Goal: Task Accomplishment & Management: Manage account settings

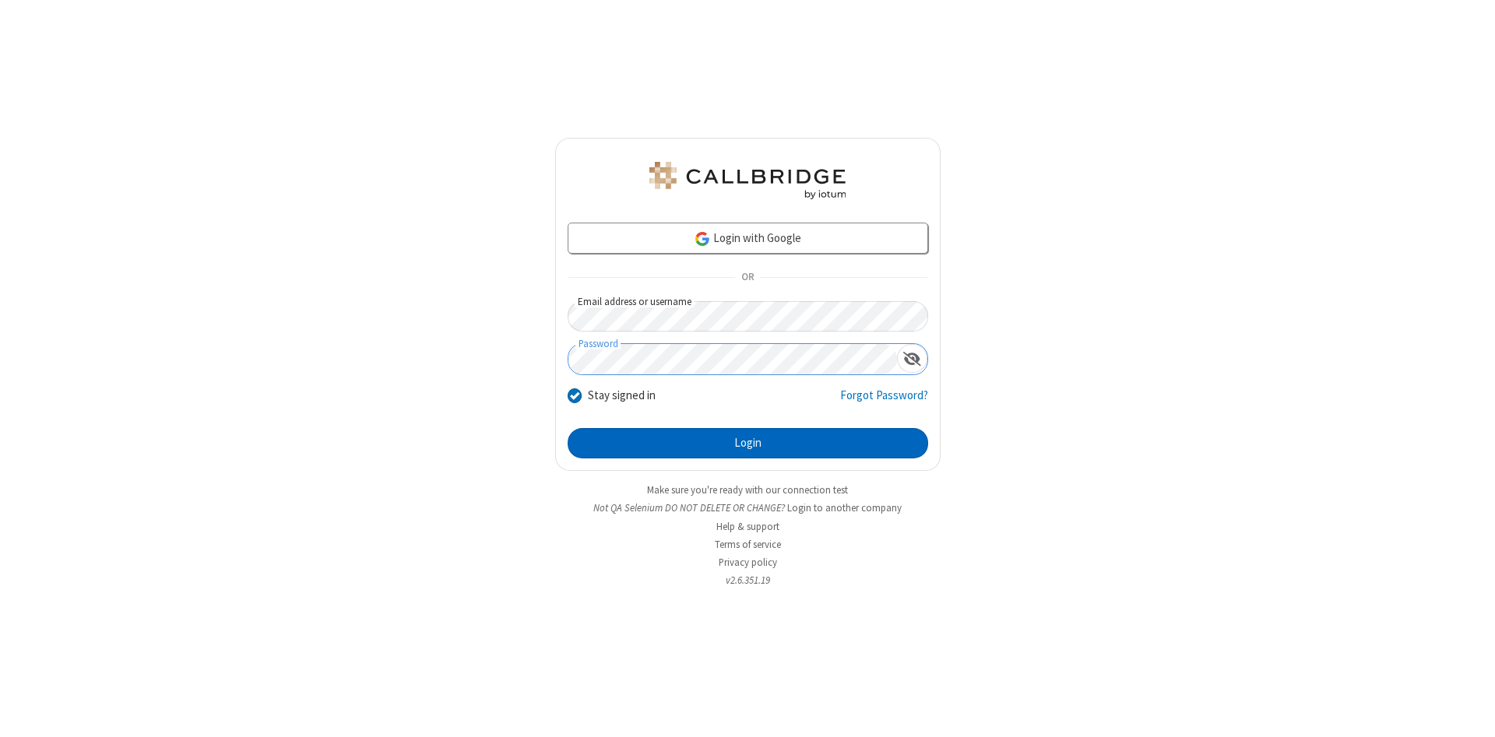
click at [747, 444] on button "Login" at bounding box center [748, 443] width 360 height 31
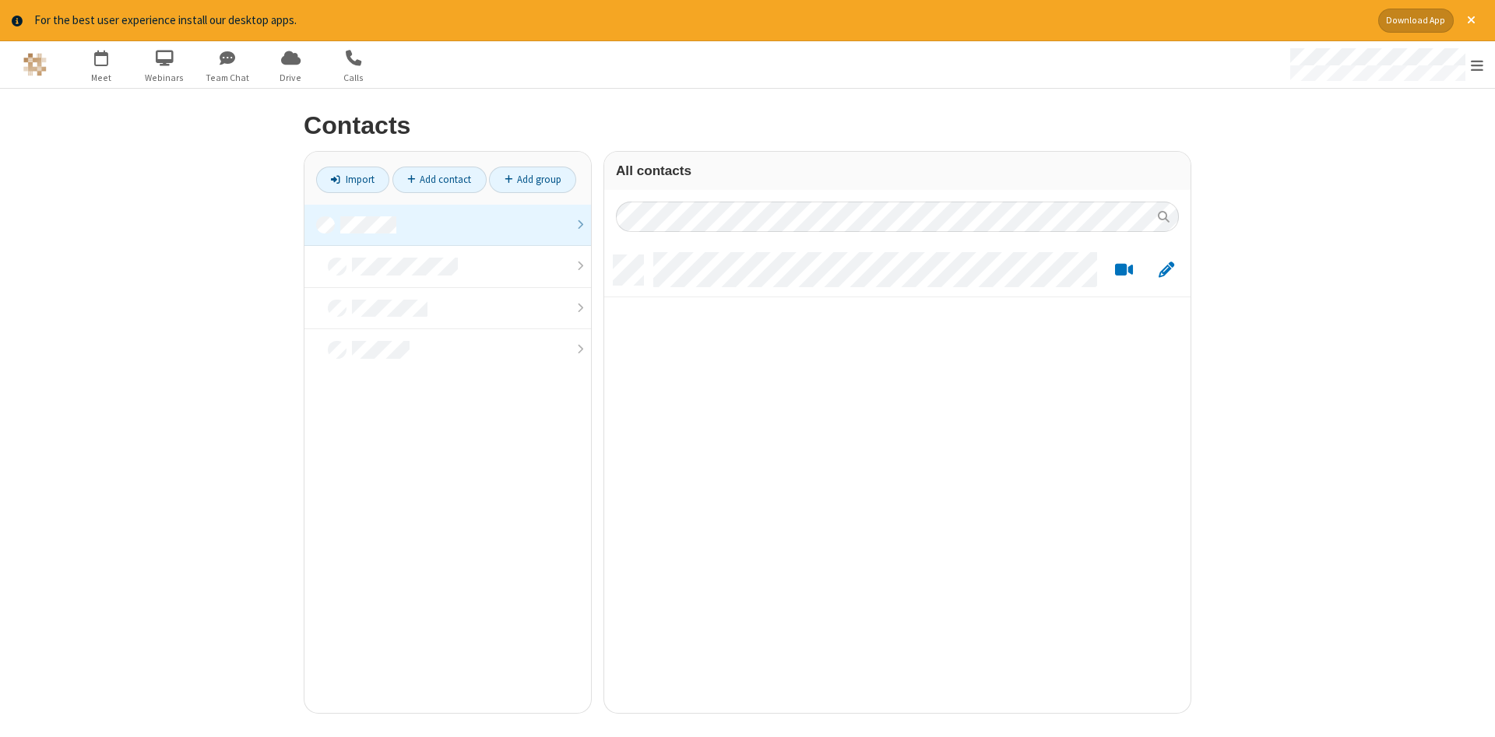
scroll to position [469, 586]
click at [448, 225] on link at bounding box center [447, 226] width 286 height 42
click at [439, 179] on link "Add contact" at bounding box center [439, 180] width 94 height 26
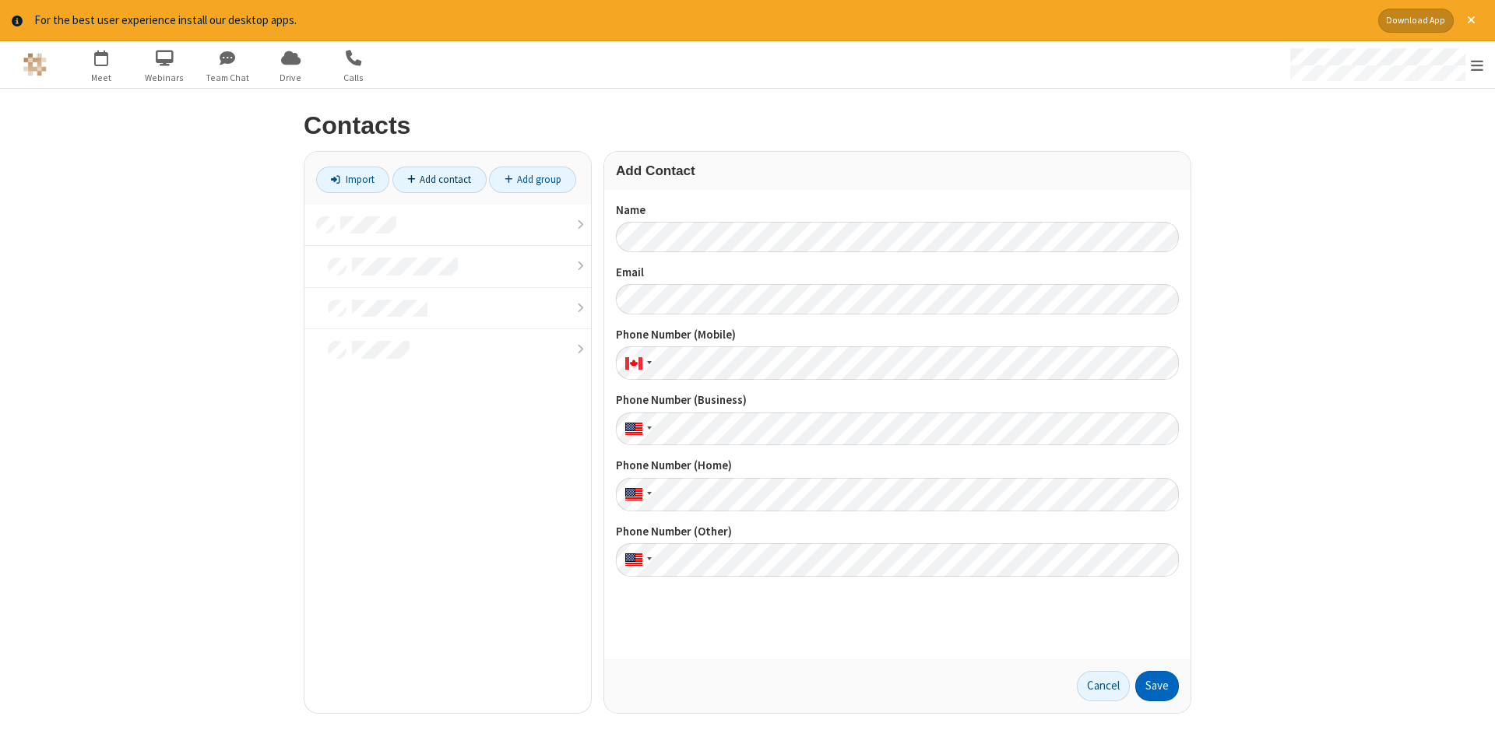
click at [1157, 686] on button "Save" at bounding box center [1157, 686] width 44 height 31
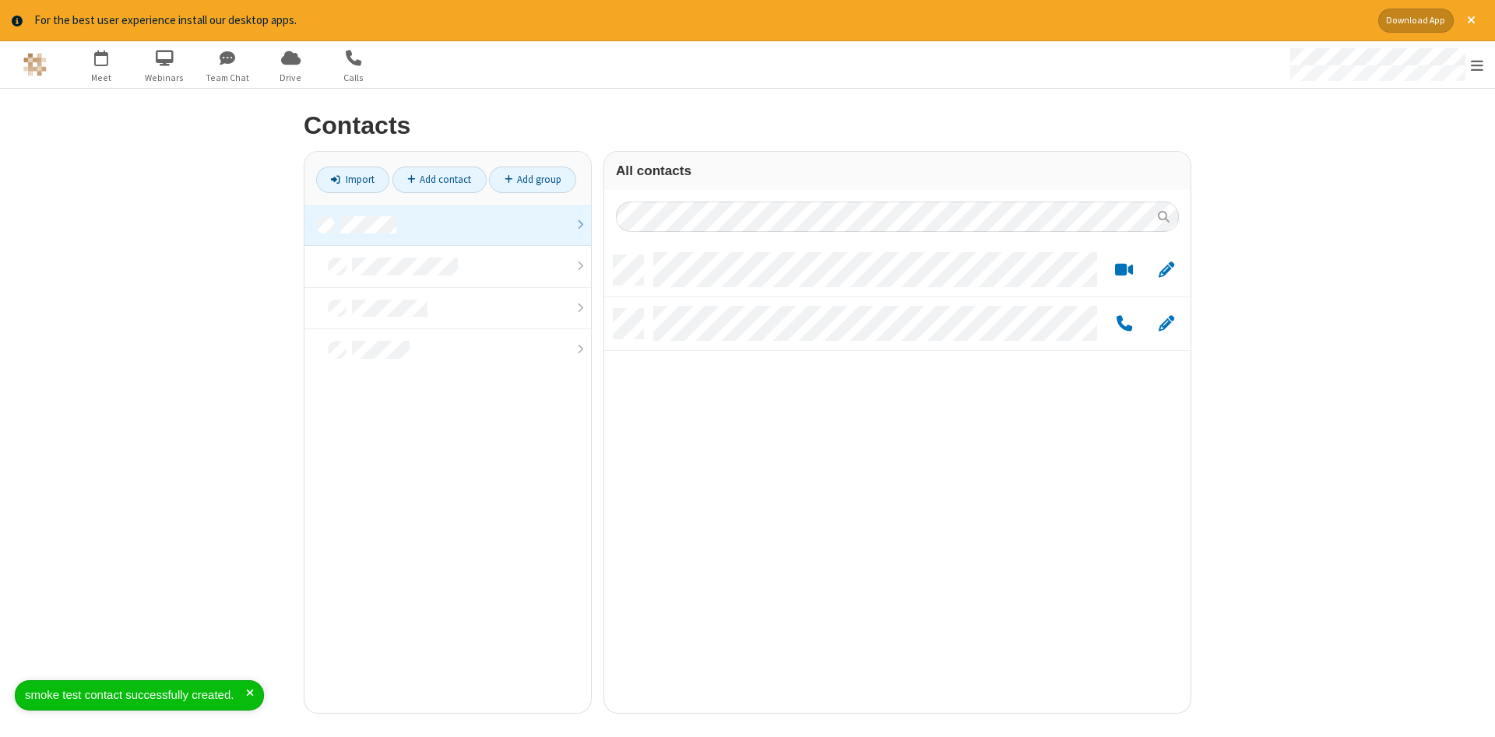
scroll to position [469, 586]
click at [439, 179] on link "Add contact" at bounding box center [439, 180] width 94 height 26
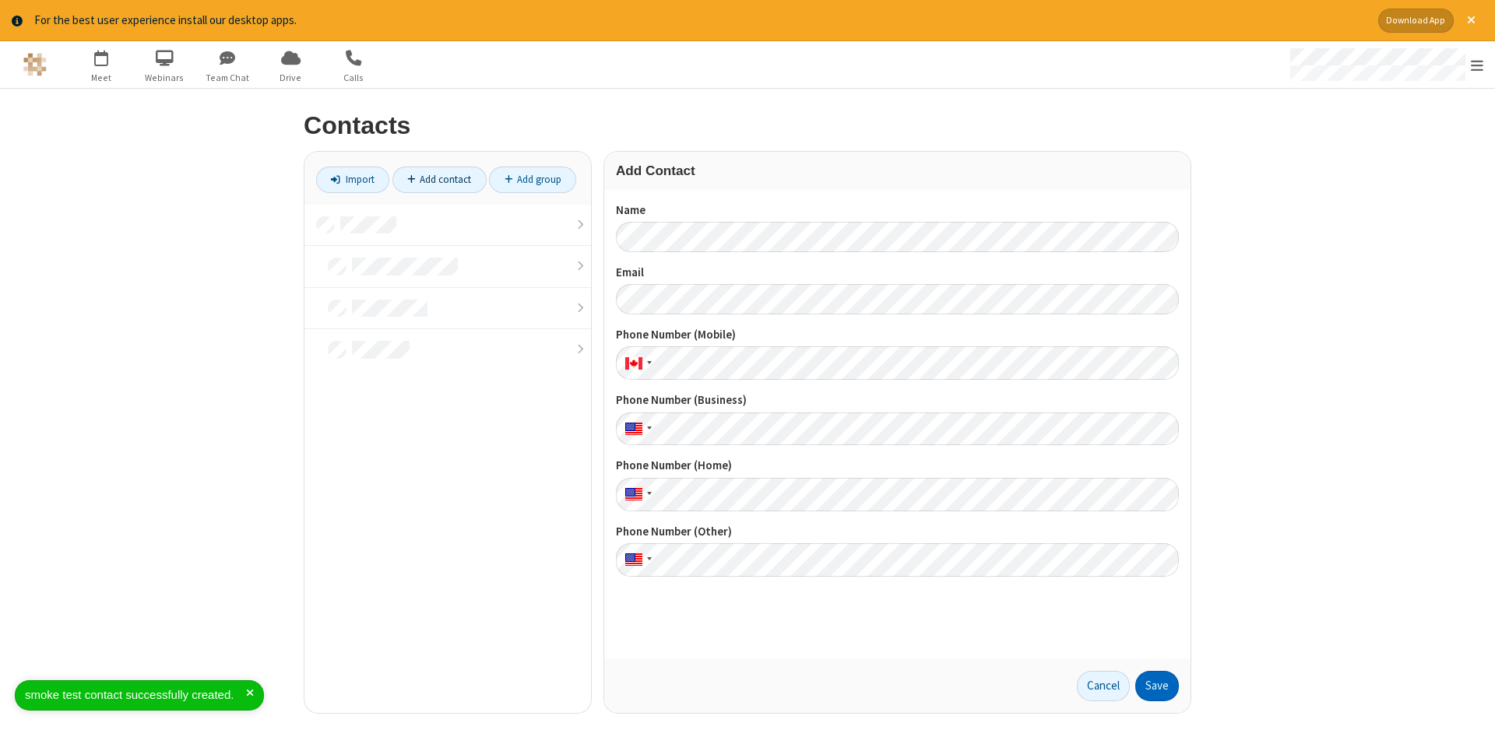
click at [1157, 686] on button "Save" at bounding box center [1157, 686] width 44 height 31
